Goal: Task Accomplishment & Management: Manage account settings

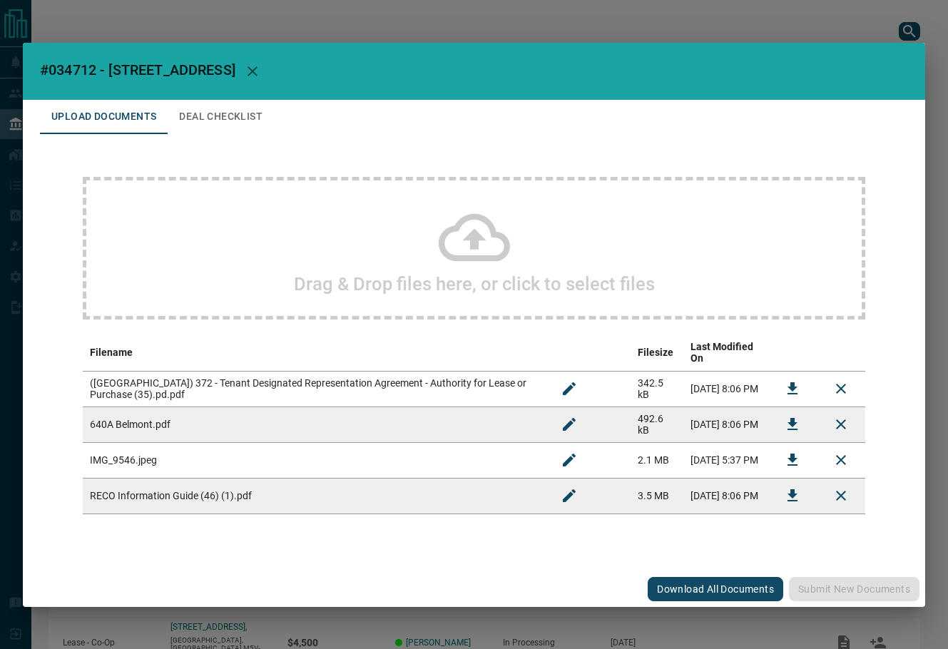
click at [61, 76] on span "#034712 - [STREET_ADDRESS]" at bounding box center [137, 69] width 195 height 17
copy span "034712"
click at [792, 422] on icon "Download" at bounding box center [792, 424] width 17 height 17
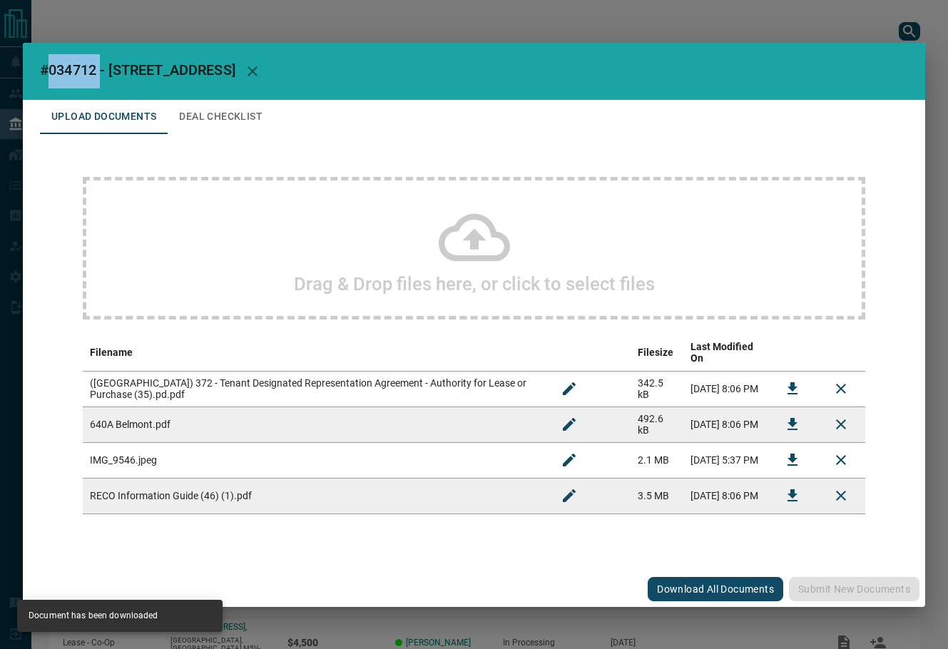
click at [261, 76] on icon "button" at bounding box center [252, 71] width 17 height 17
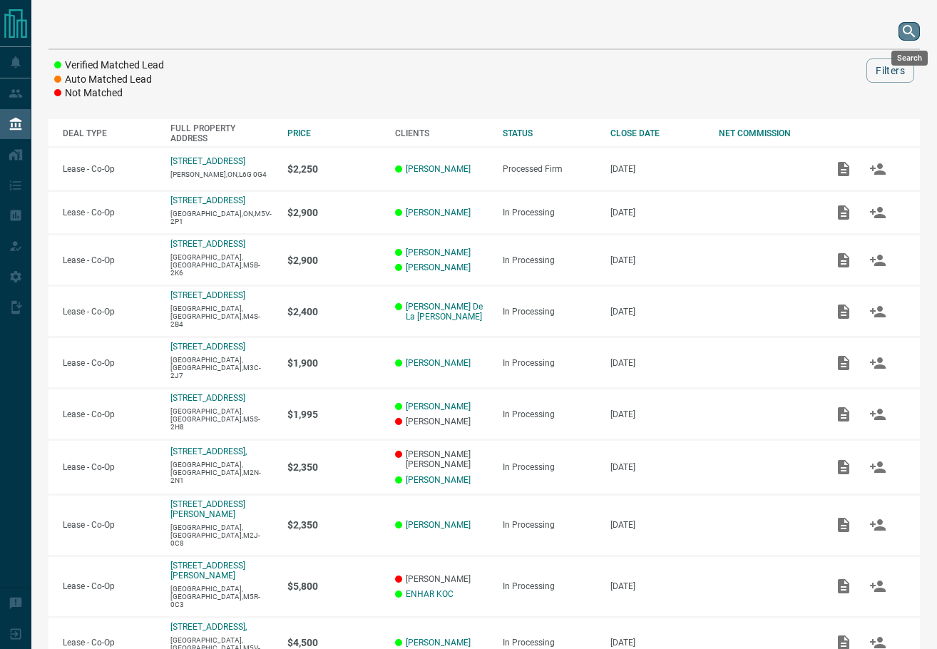
click at [904, 30] on icon "search button" at bounding box center [909, 31] width 12 height 12
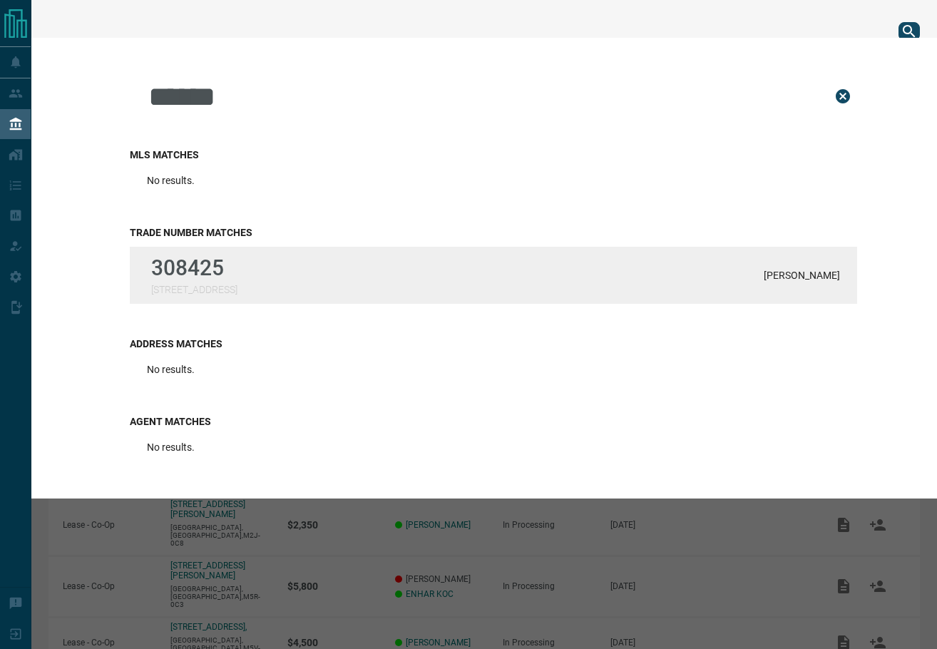
type input "******"
click at [349, 258] on div "308425 [STREET_ADDRESS][PERSON_NAME]" at bounding box center [494, 275] width 728 height 57
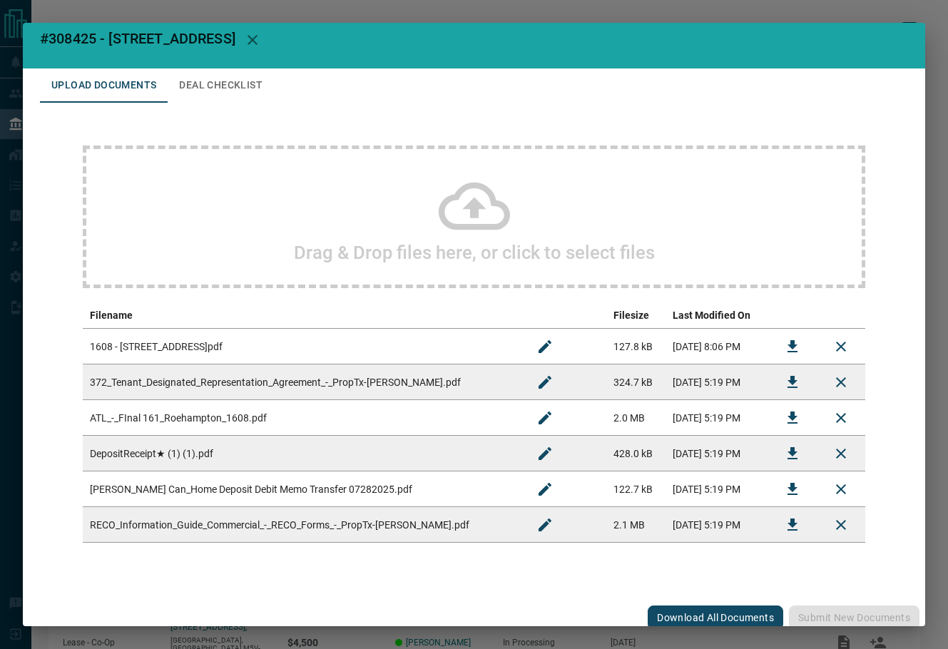
scroll to position [21, 0]
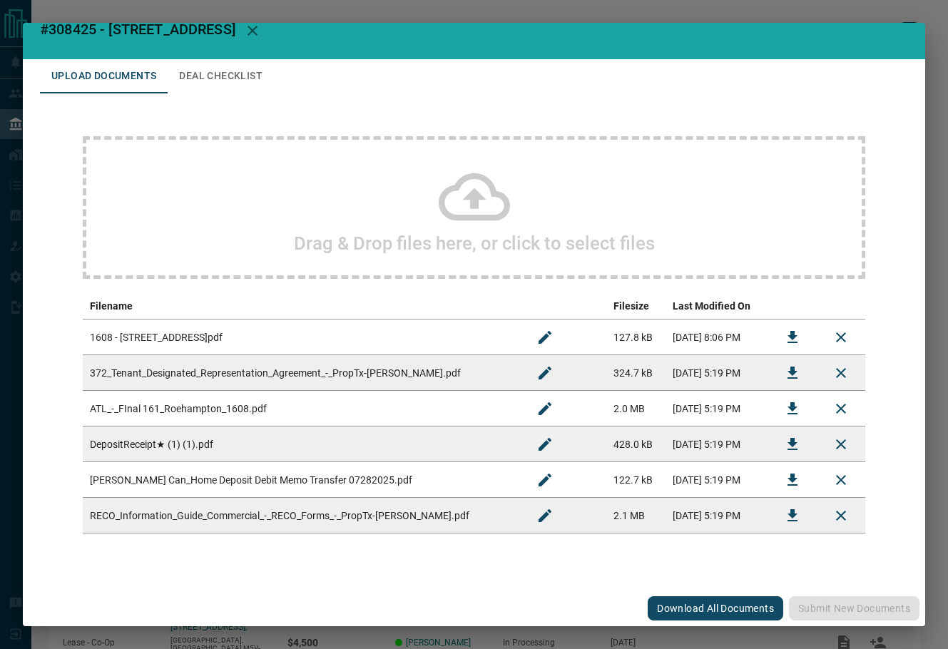
click at [784, 446] on icon "Download" at bounding box center [792, 444] width 17 height 17
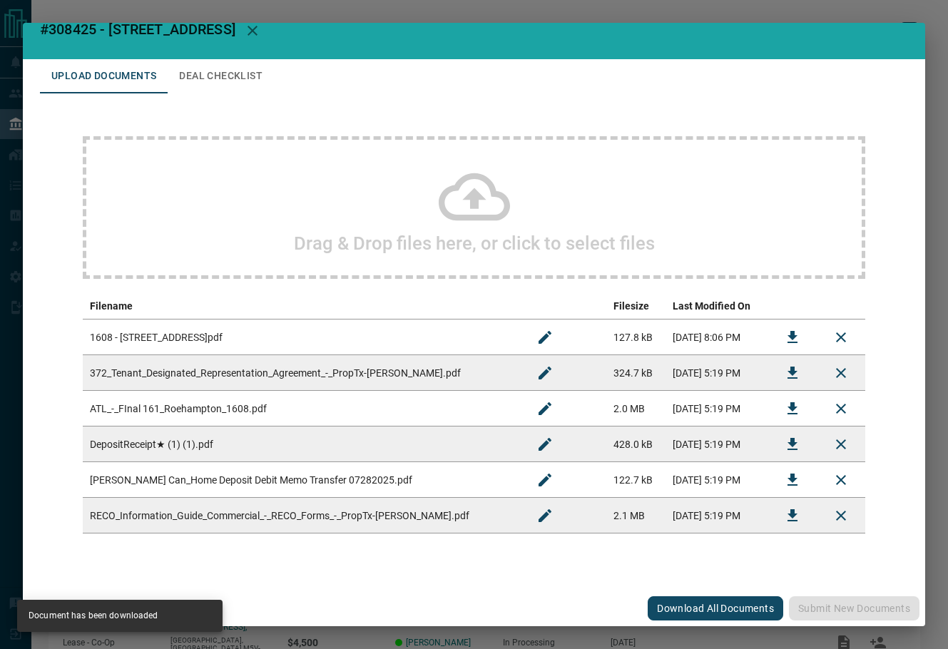
click at [230, 76] on button "Deal Checklist" at bounding box center [221, 76] width 106 height 34
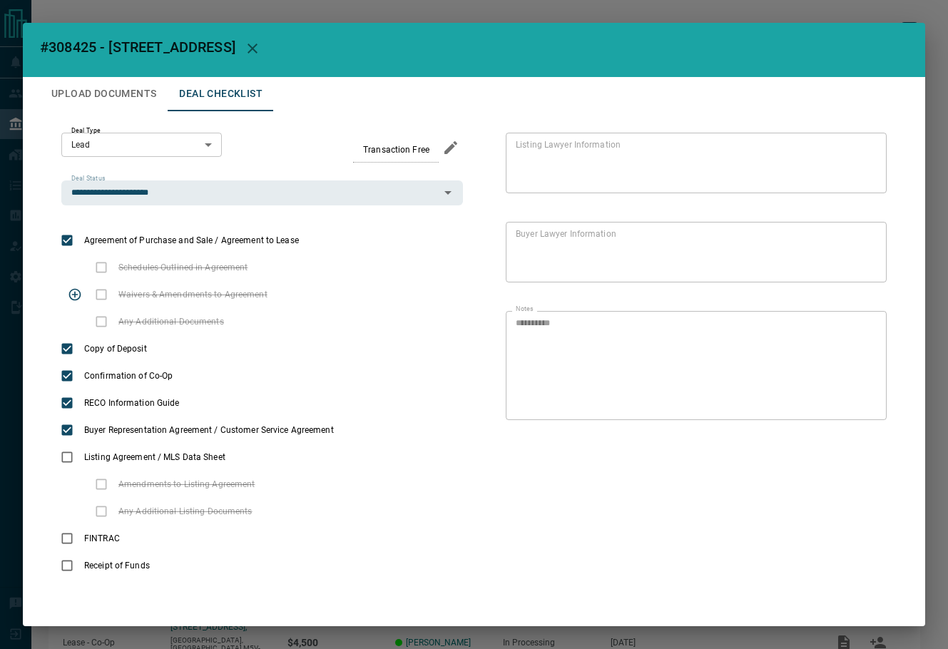
scroll to position [3, 0]
click at [175, 351] on icon "priority" at bounding box center [174, 348] width 17 height 17
click at [872, 415] on button "Edit" at bounding box center [884, 414] width 24 height 28
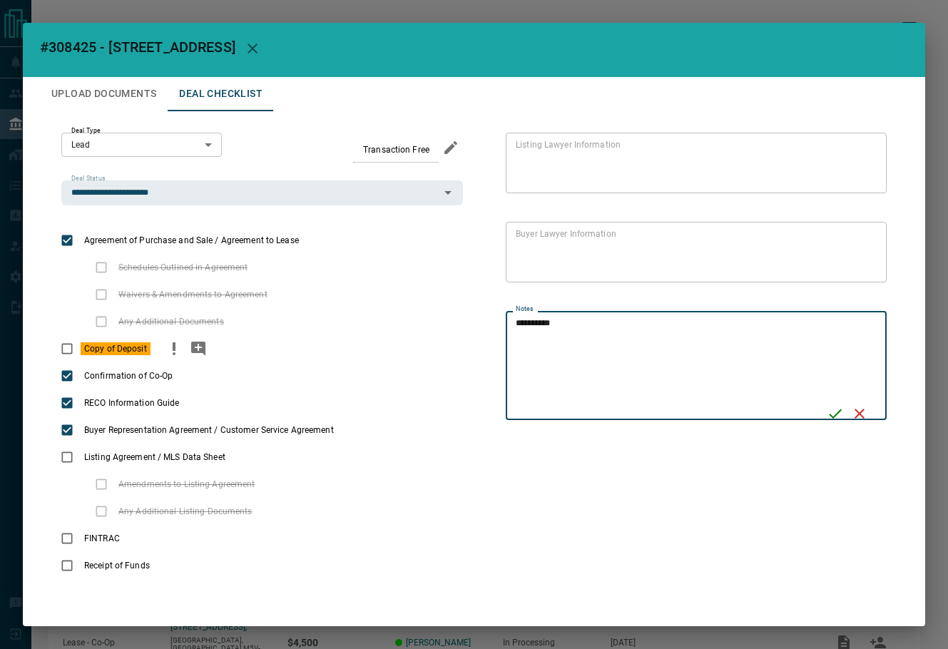
drag, startPoint x: 704, startPoint y: 370, endPoint x: 434, endPoint y: 335, distance: 271.9
click at [427, 335] on div "**********" at bounding box center [474, 355] width 868 height 489
click at [834, 412] on icon "Save" at bounding box center [835, 413] width 17 height 17
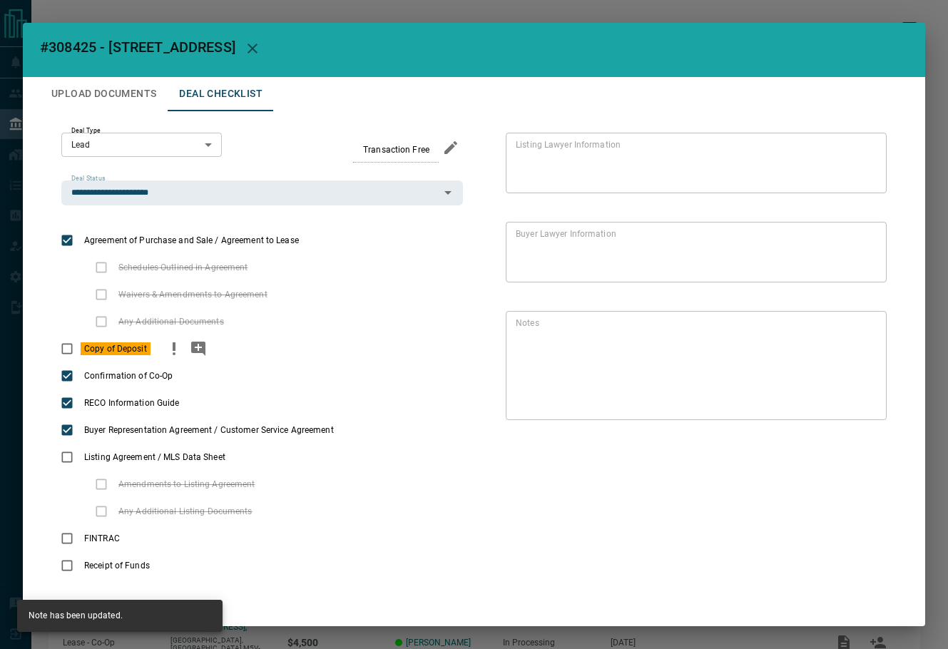
click at [212, 347] on div "Copy of Deposit" at bounding box center [262, 348] width 402 height 27
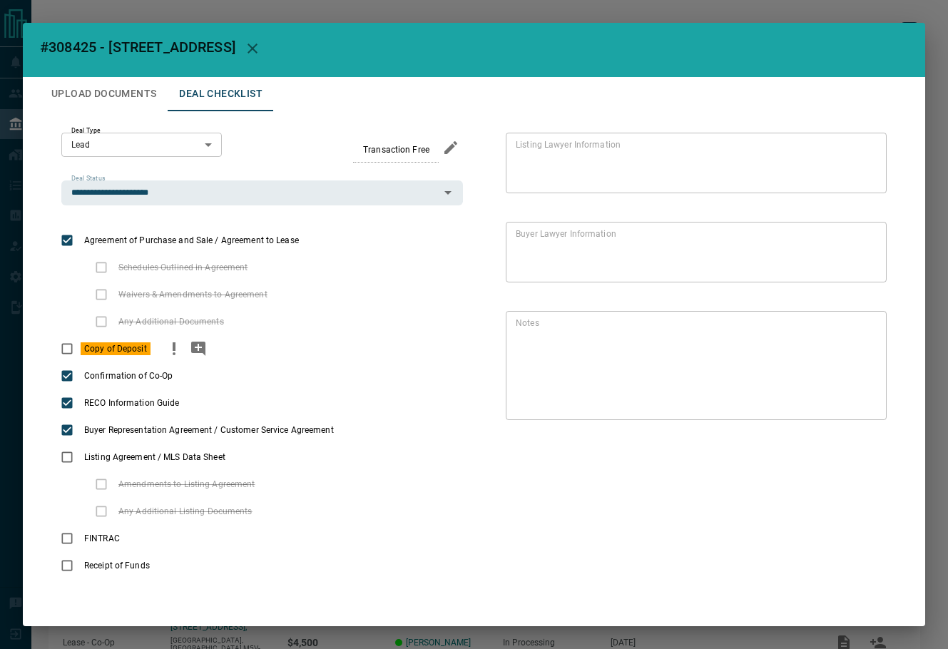
click at [204, 347] on icon "add note" at bounding box center [198, 349] width 14 height 14
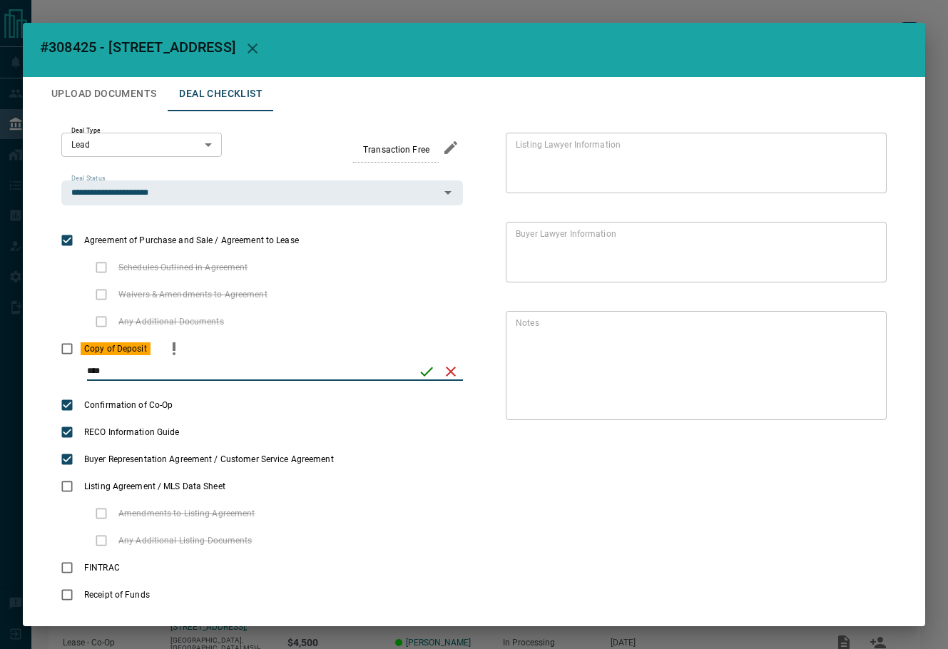
type input "****"
click at [418, 370] on icon "save" at bounding box center [426, 371] width 17 height 17
